Goal: Information Seeking & Learning: Learn about a topic

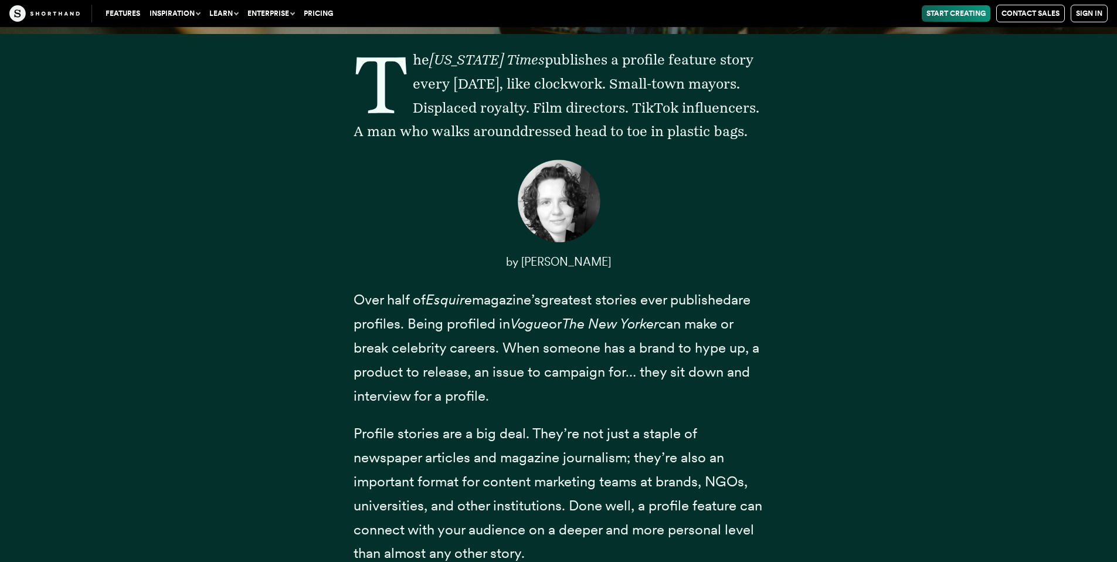
scroll to position [352, 0]
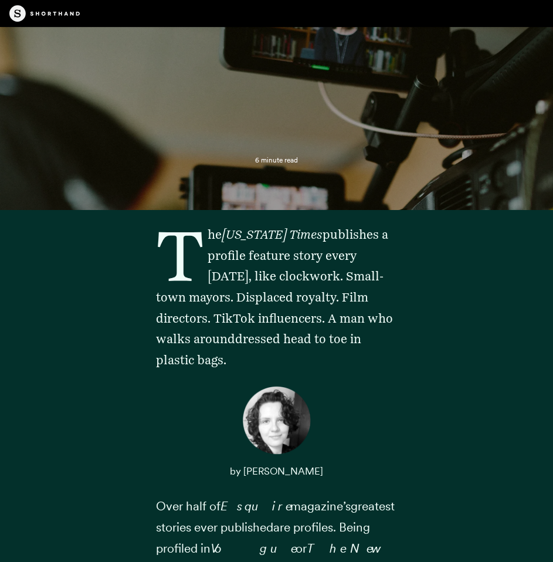
click at [236, 243] on p "The [US_STATE] Times publishes a profile feature story every [DATE], like clock…" at bounding box center [277, 297] width 242 height 147
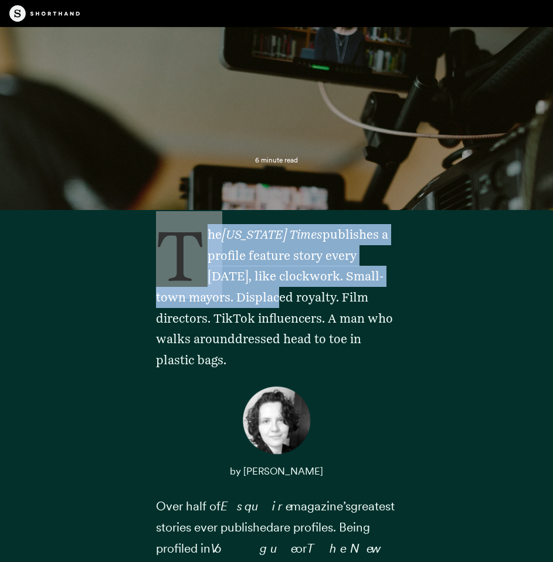
drag, startPoint x: 157, startPoint y: 236, endPoint x: 234, endPoint y: 256, distance: 79.3
click at [261, 287] on p "The [US_STATE] Times publishes a profile feature story every [DATE], like clock…" at bounding box center [277, 297] width 242 height 147
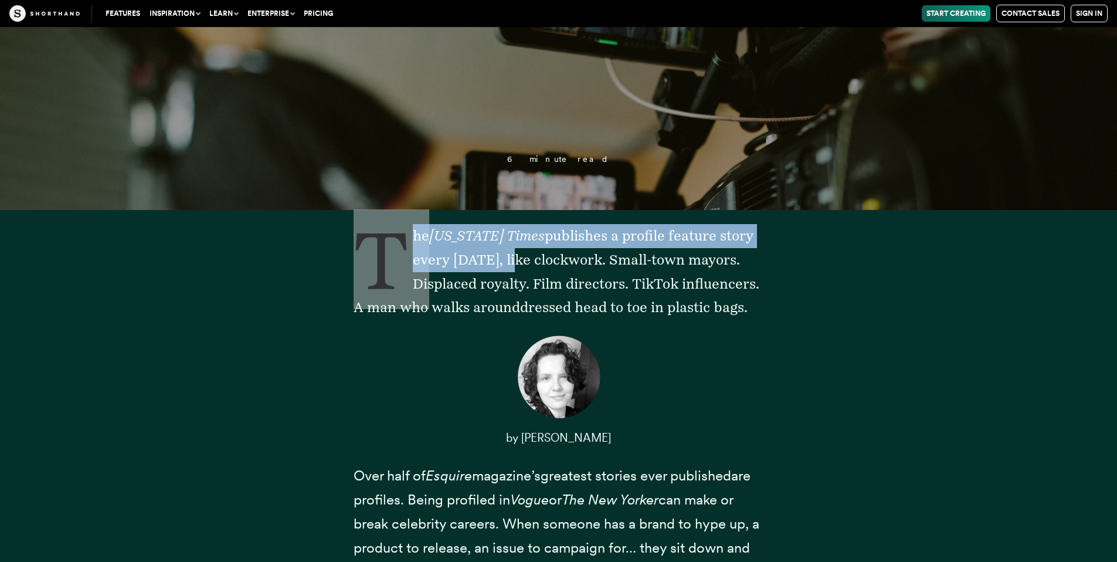
scroll to position [528, 0]
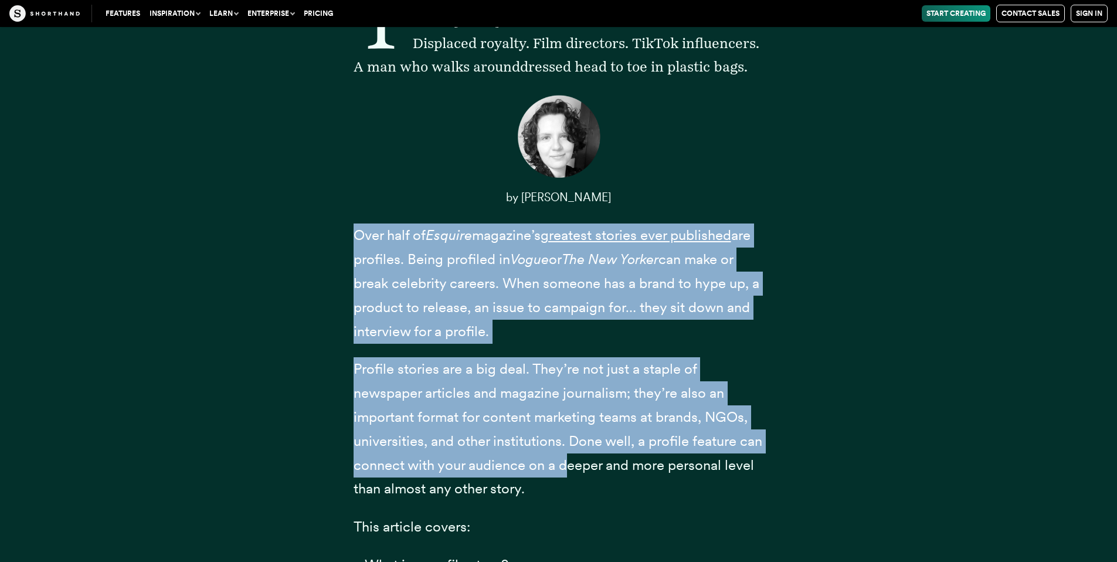
drag, startPoint x: 355, startPoint y: 299, endPoint x: 553, endPoint y: 446, distance: 247.3
click at [569, 467] on div "The [US_STATE] Times publishes a profile feature story every [DATE], like clock…" at bounding box center [558, 328] width 410 height 688
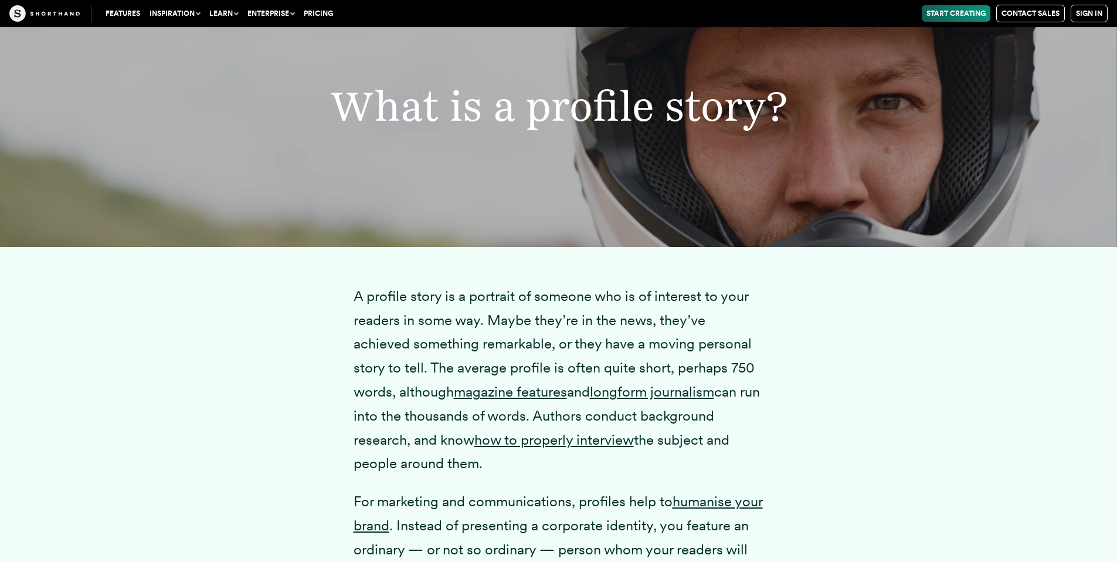
scroll to position [1589, 0]
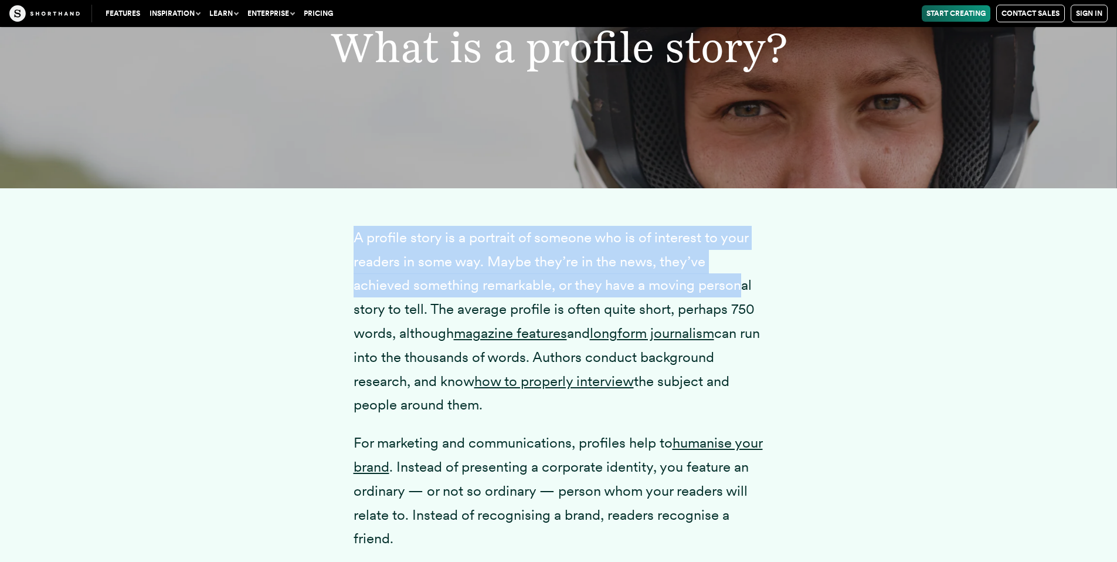
drag, startPoint x: 357, startPoint y: 238, endPoint x: 645, endPoint y: 226, distance: 288.7
click at [681, 285] on p "A profile story is a portrait of someone who is of interest to your readers in …" at bounding box center [558, 321] width 410 height 191
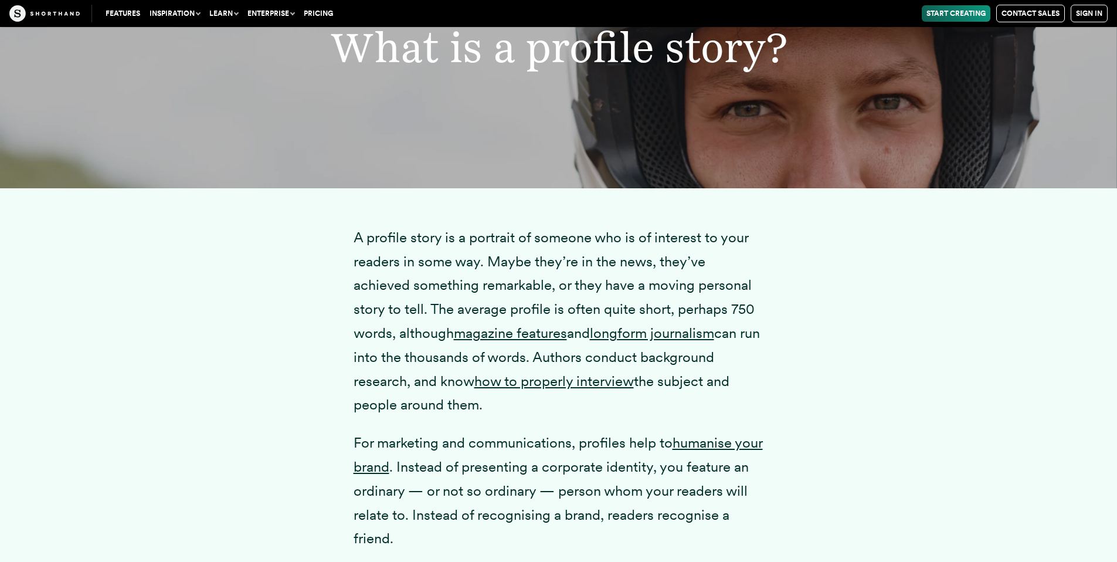
click at [547, 203] on div at bounding box center [558, 199] width 410 height 23
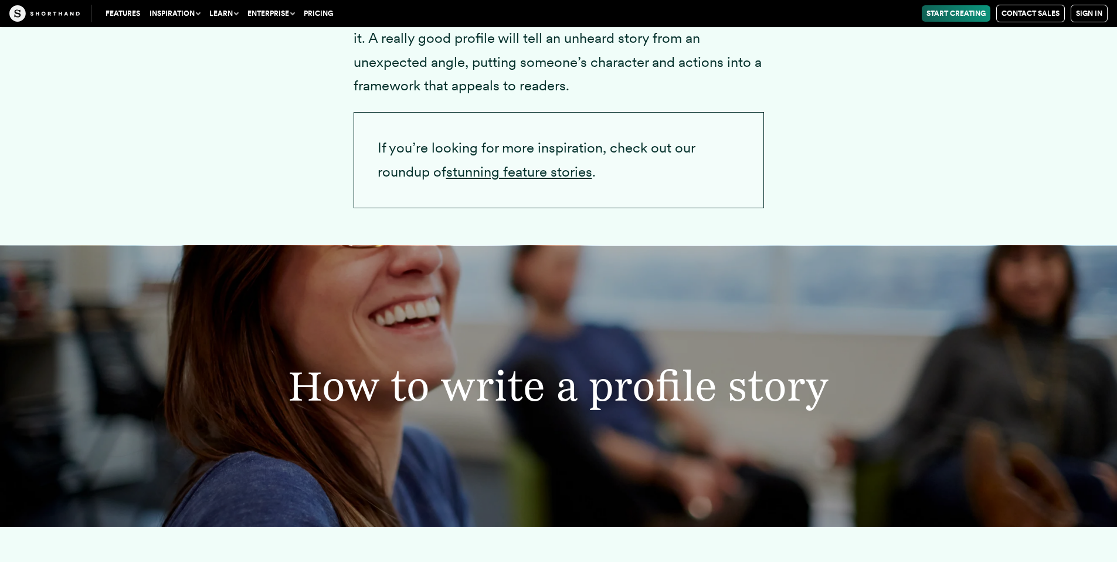
scroll to position [2233, 0]
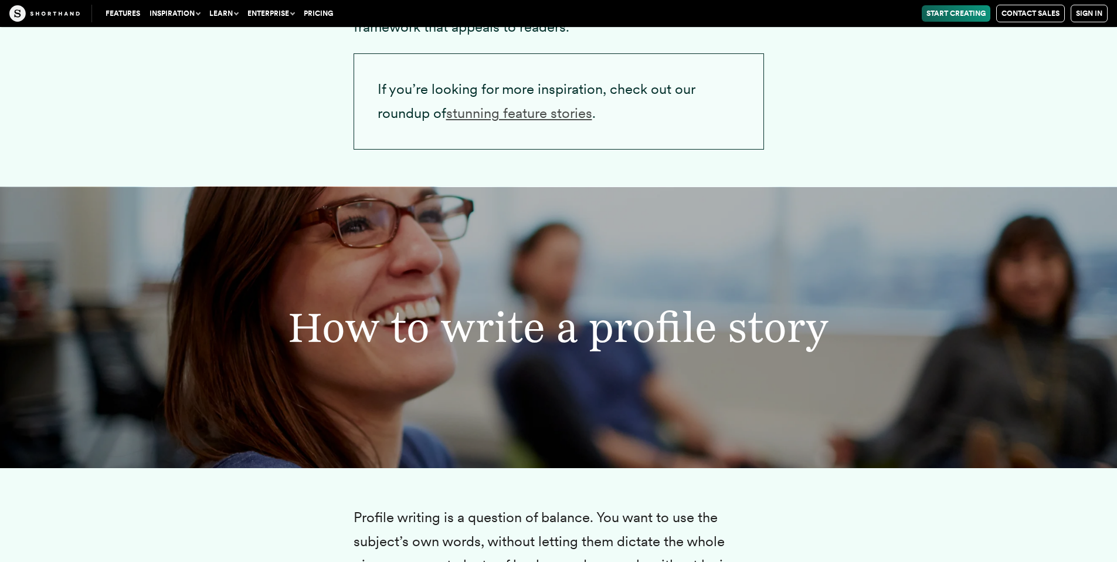
click at [545, 117] on link "stunning feature stories" at bounding box center [519, 112] width 146 height 17
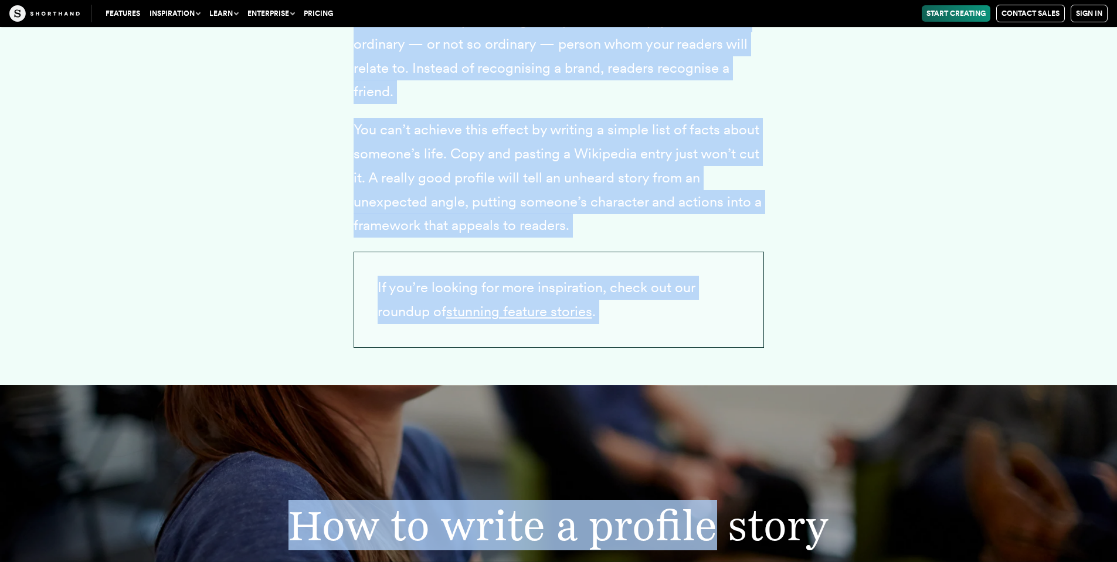
scroll to position [2073, 0]
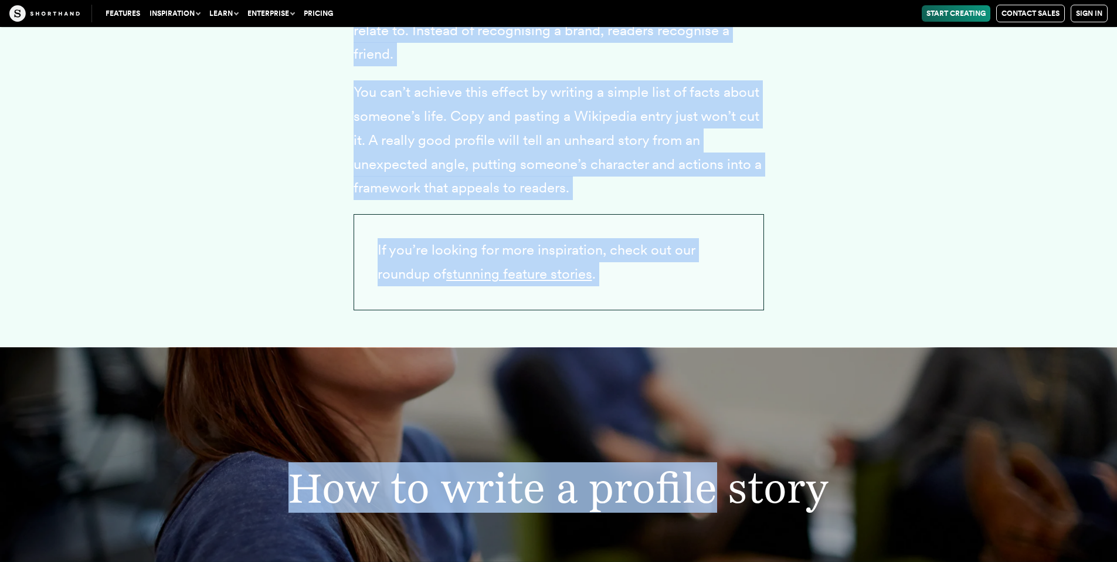
drag, startPoint x: 339, startPoint y: 94, endPoint x: 595, endPoint y: 183, distance: 270.5
click at [118, 125] on div "A profile story is a portrait of someone who is of interest to your readers in …" at bounding box center [558, 26] width 914 height 644
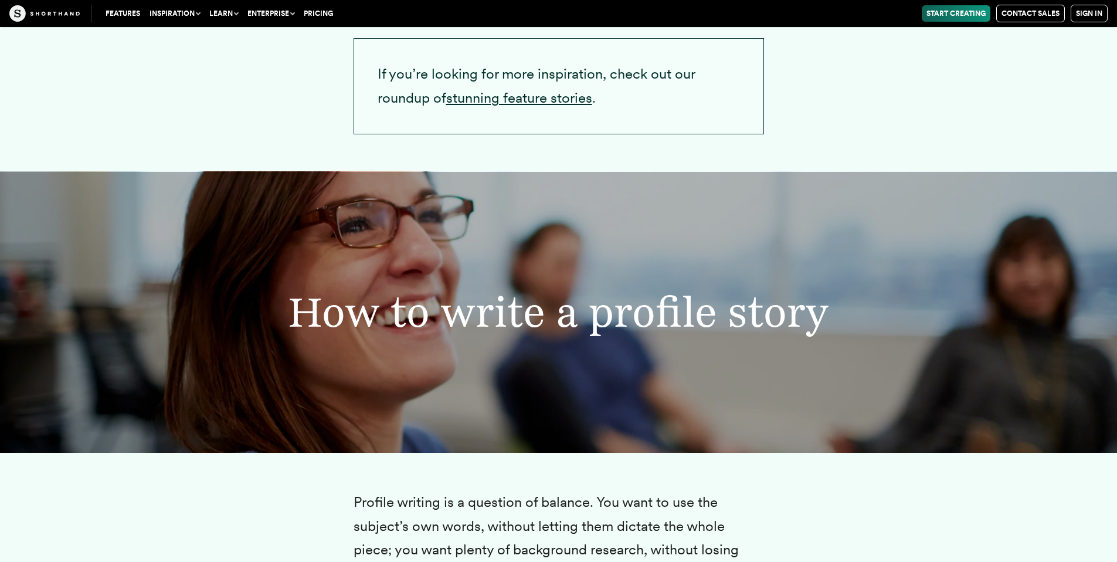
scroll to position [2014, 0]
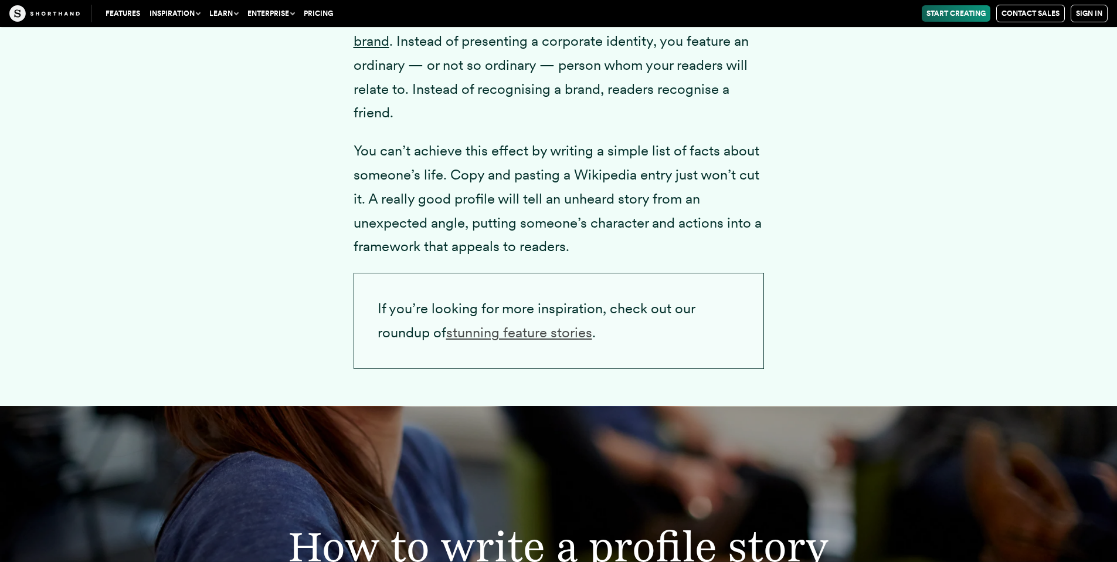
click at [521, 332] on link "stunning feature stories" at bounding box center [519, 332] width 146 height 17
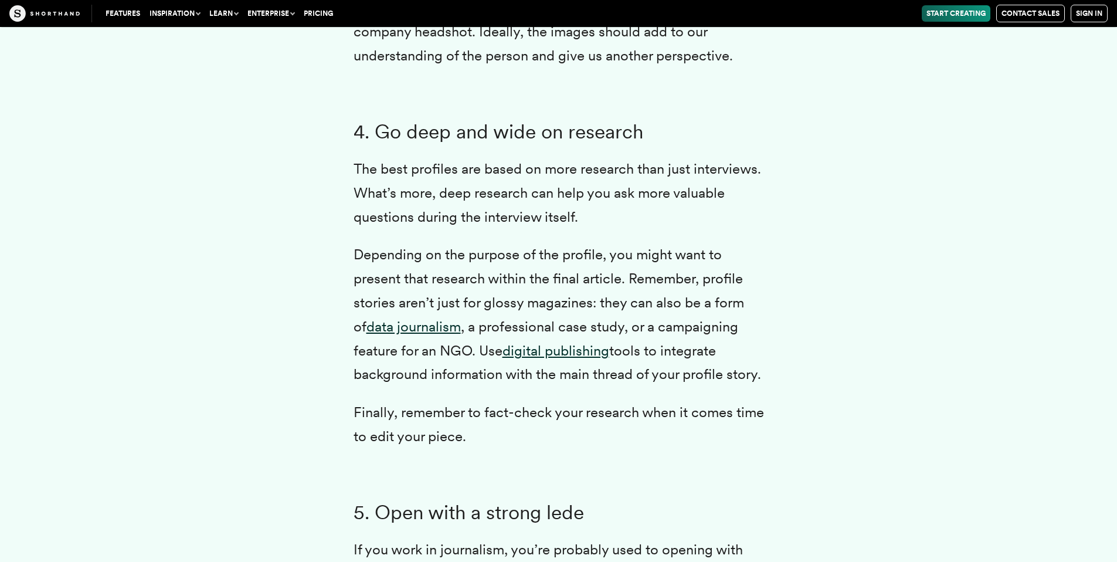
scroll to position [0, 0]
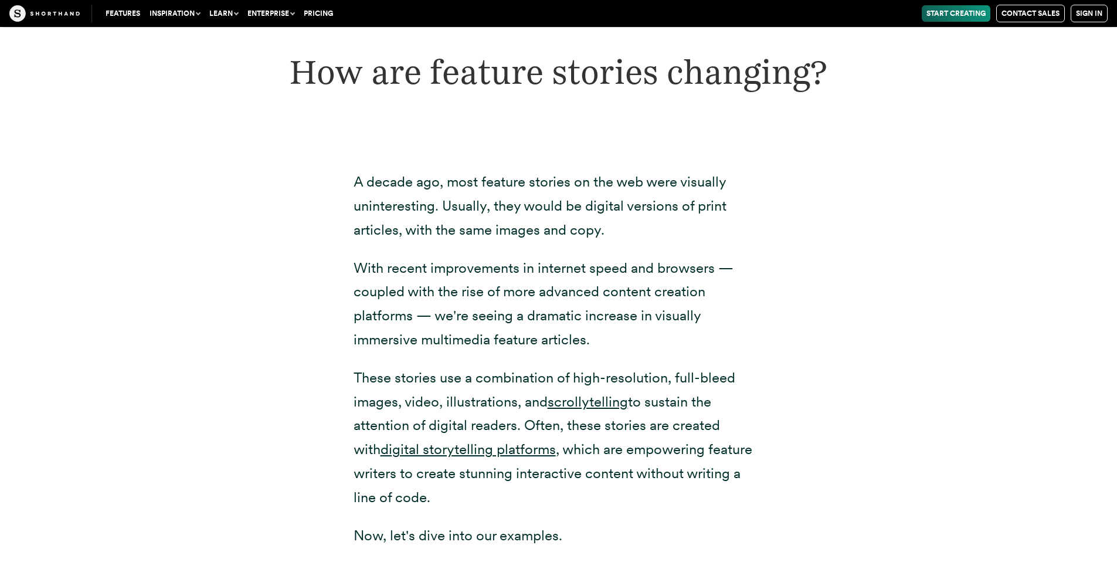
scroll to position [3341, 0]
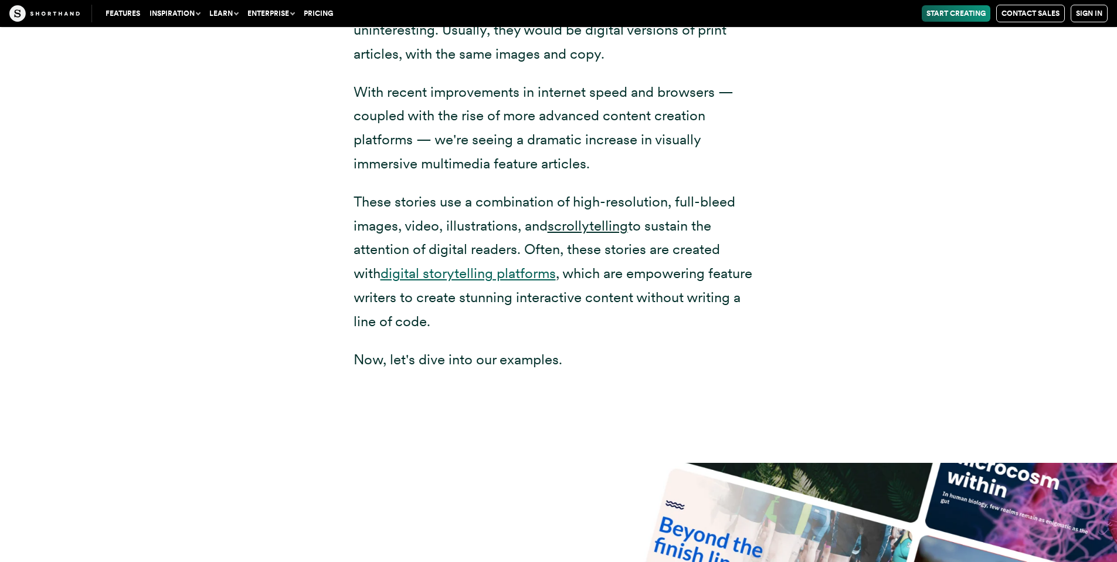
click at [504, 281] on link "digital storytelling platforms" at bounding box center [467, 272] width 175 height 17
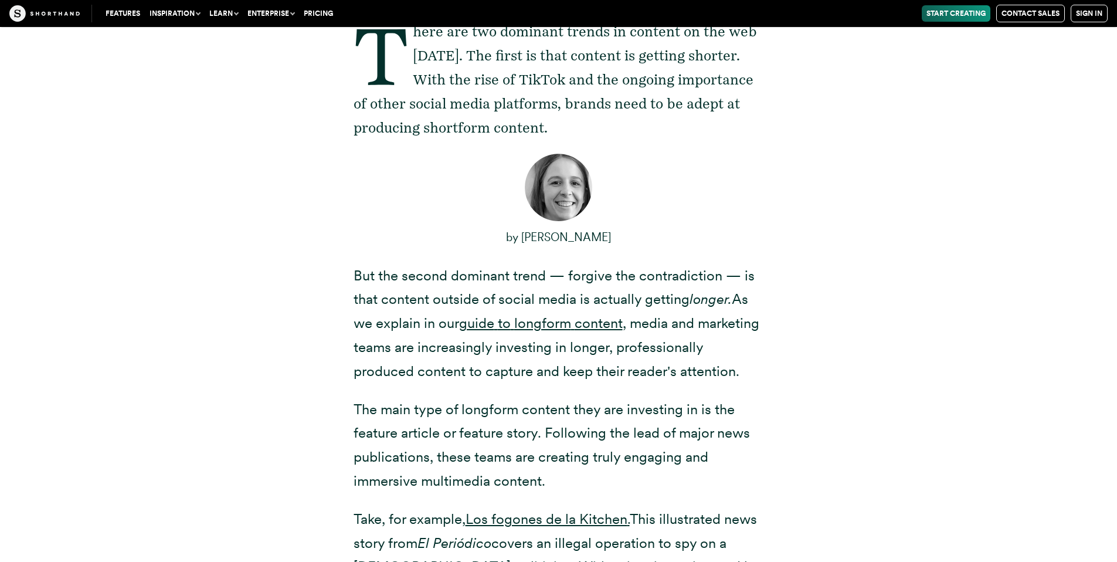
scroll to position [0, 0]
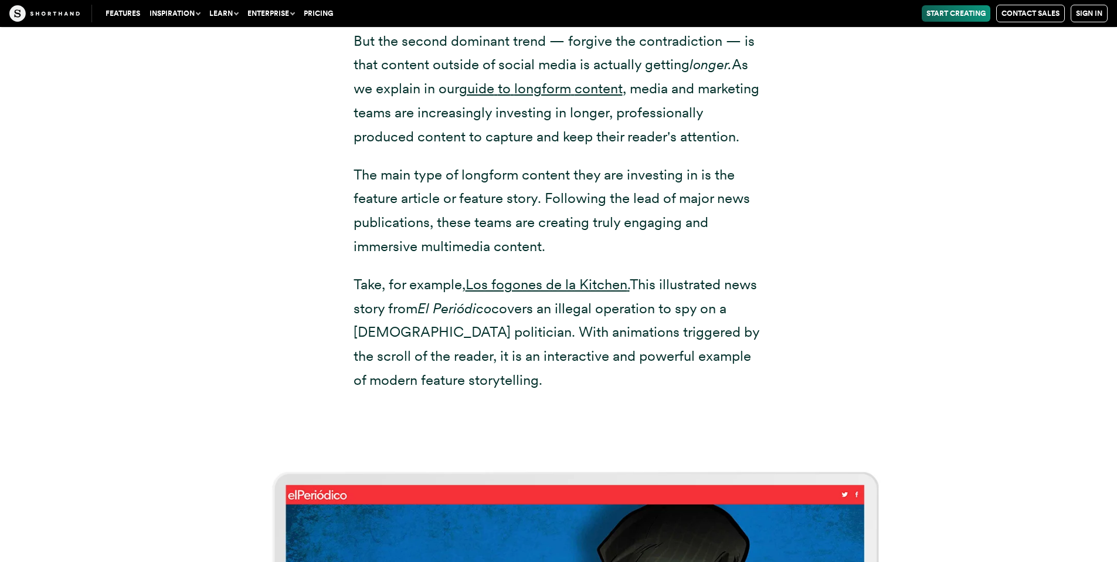
scroll to position [938, 0]
